Goal: Task Accomplishment & Management: Use online tool/utility

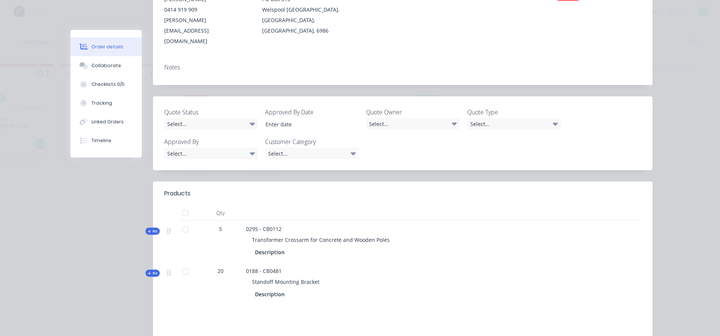
scroll to position [150, 0]
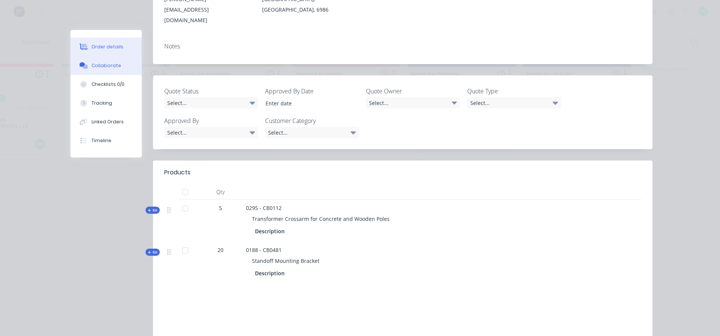
click at [95, 63] on div "Collaborate" at bounding box center [107, 65] width 30 height 7
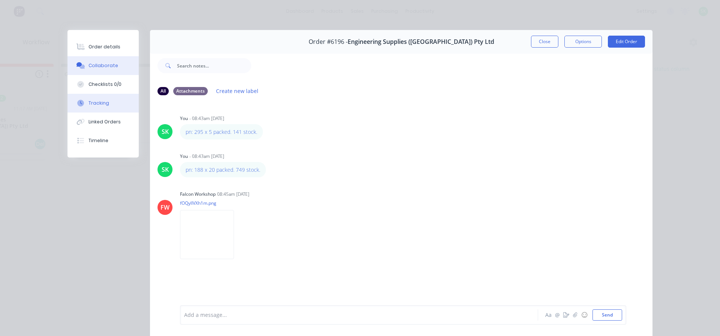
click at [104, 104] on div "Tracking" at bounding box center [99, 103] width 21 height 7
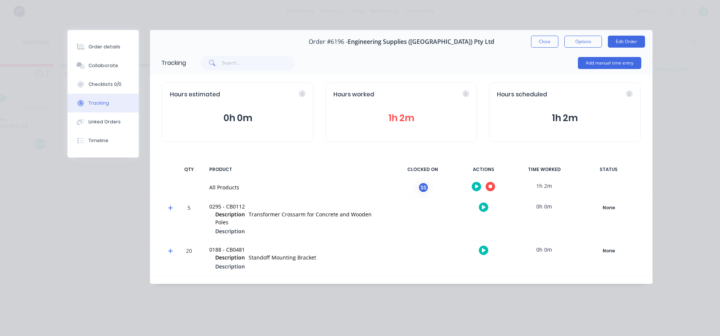
click at [492, 186] on icon "button" at bounding box center [491, 187] width 4 height 4
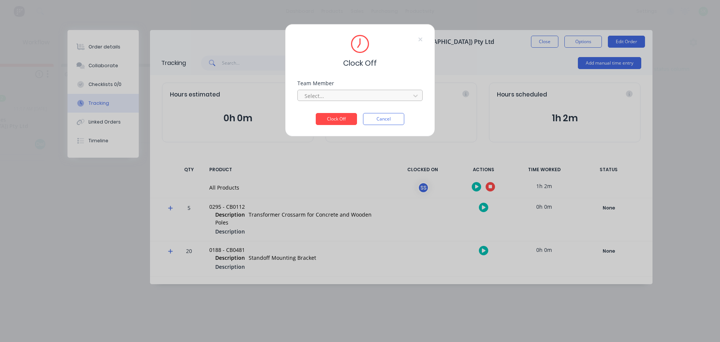
click at [371, 94] on div at bounding box center [355, 95] width 103 height 9
click at [165, 119] on div "[PERSON_NAME]" at bounding box center [173, 112] width 125 height 14
click at [328, 117] on button "Clock Off" at bounding box center [336, 119] width 41 height 12
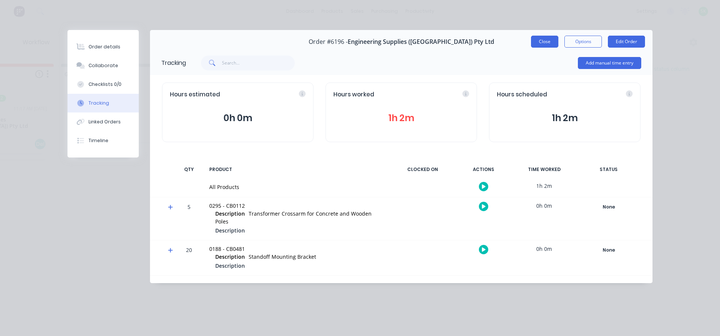
click at [548, 42] on button "Close" at bounding box center [544, 42] width 27 height 12
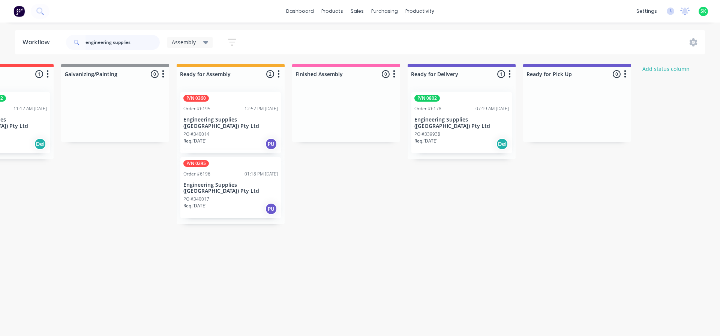
drag, startPoint x: 142, startPoint y: 44, endPoint x: 17, endPoint y: 41, distance: 125.7
click at [17, 41] on header "Workflow engineering supplies Assembly Save new view None edit Assembly (Defaul…" at bounding box center [360, 42] width 691 height 24
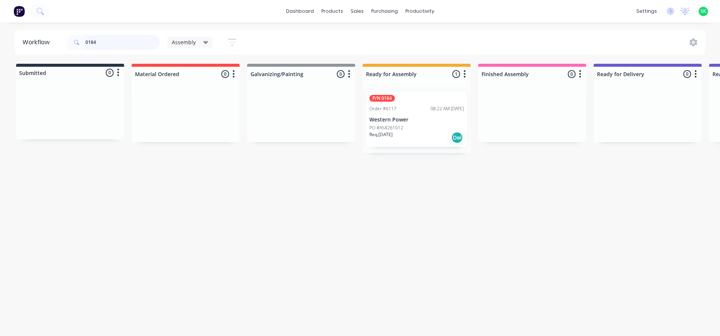
type input "0184"
click at [435, 125] on div "PO #A58261012" at bounding box center [416, 128] width 95 height 7
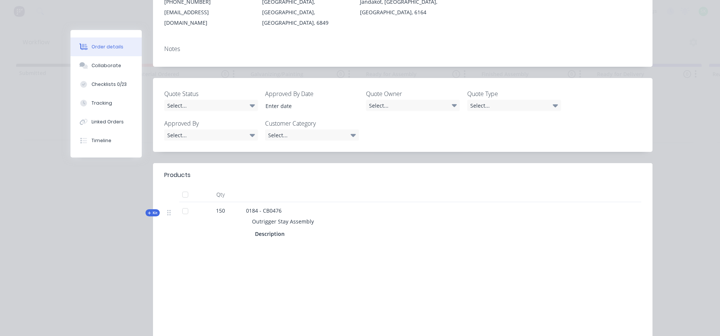
scroll to position [150, 0]
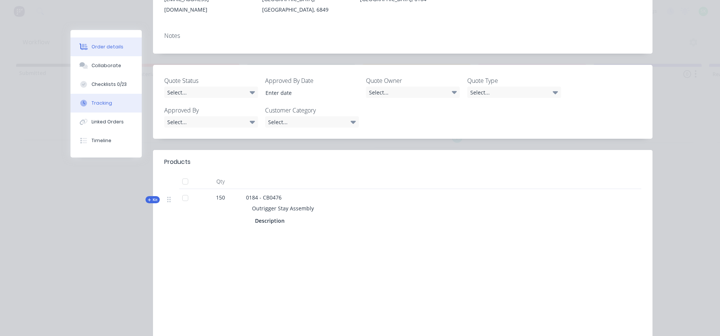
click at [104, 103] on div "Tracking" at bounding box center [102, 103] width 21 height 7
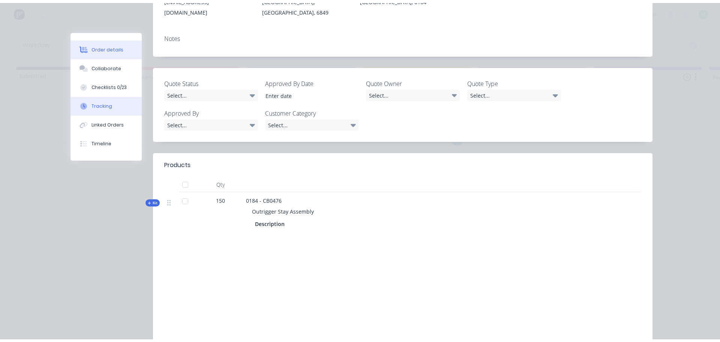
scroll to position [0, 0]
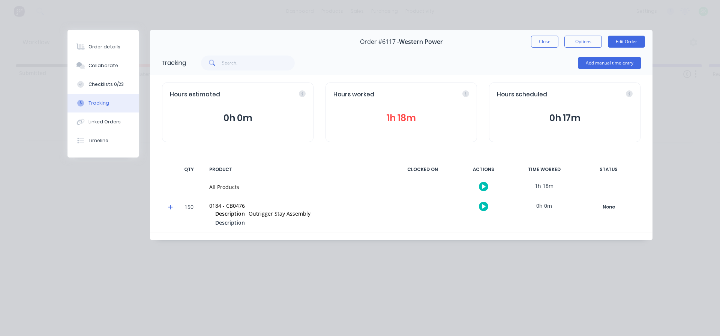
click at [484, 187] on icon "button" at bounding box center [484, 187] width 4 height 4
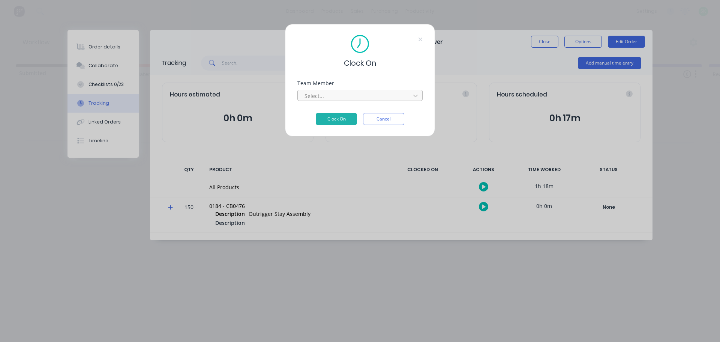
click at [377, 96] on div at bounding box center [355, 95] width 103 height 9
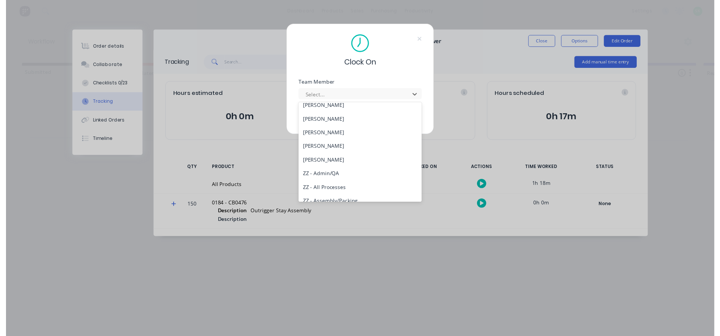
scroll to position [338, 0]
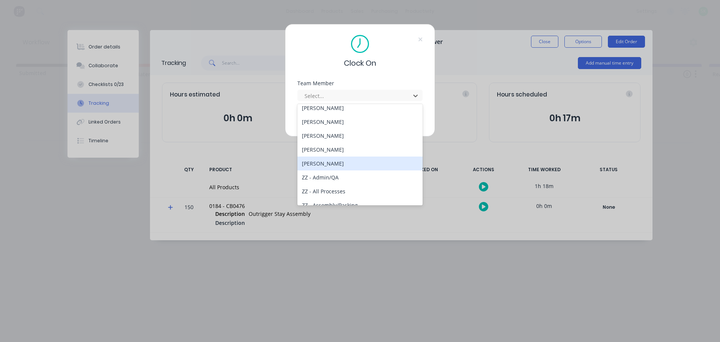
click at [341, 165] on div "[PERSON_NAME]" at bounding box center [359, 163] width 125 height 14
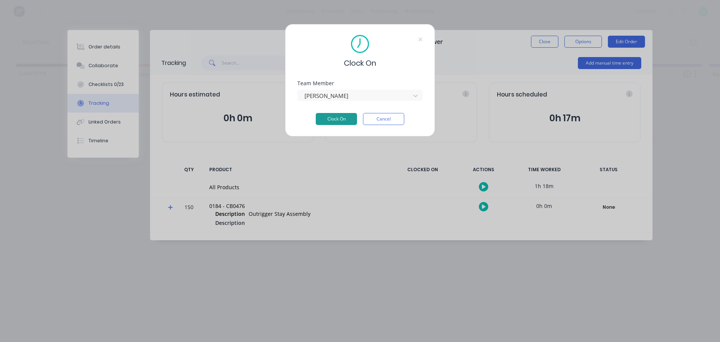
click at [334, 119] on button "Clock On" at bounding box center [336, 119] width 41 height 12
